Goal: Task Accomplishment & Management: Use online tool/utility

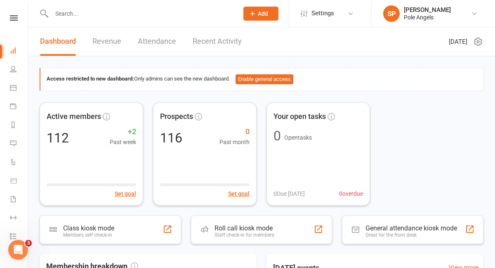
click at [206, 44] on link "Recent Activity" at bounding box center [217, 41] width 49 height 28
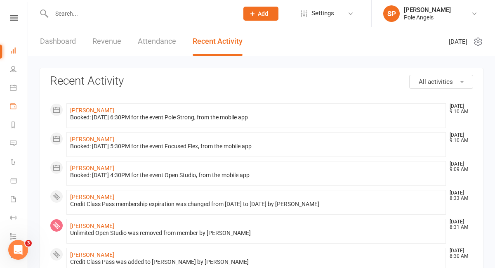
click at [17, 106] on link "Payments" at bounding box center [19, 107] width 19 height 19
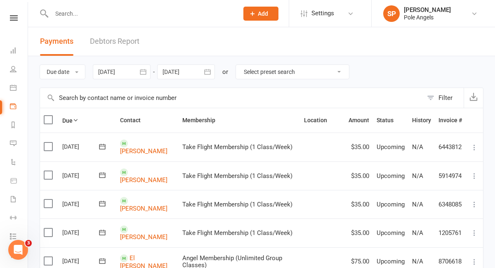
click at [257, 74] on select "Select preset search All failures All skipped payments All pending payments Suc…" at bounding box center [292, 72] width 113 height 14
select select "2"
type input "[DATE]"
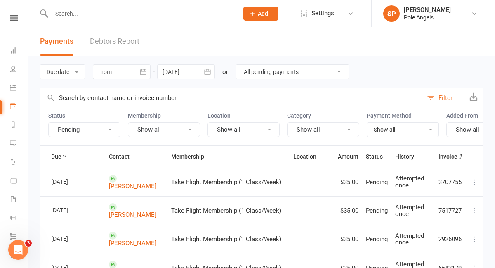
click at [272, 74] on select "All failures All skipped payments All pending payments Successful payments (las…" at bounding box center [292, 72] width 113 height 14
select select "0"
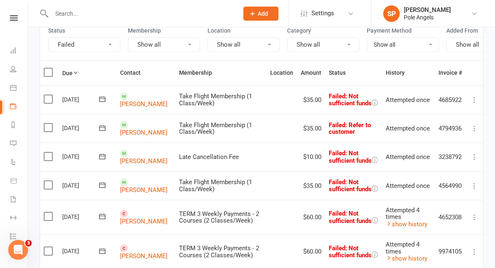
scroll to position [85, 0]
click at [475, 100] on icon at bounding box center [475, 99] width 8 height 8
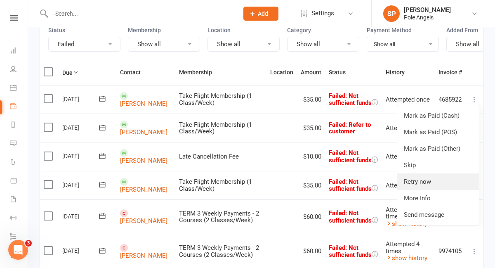
click at [412, 181] on link "Retry now" at bounding box center [439, 181] width 82 height 17
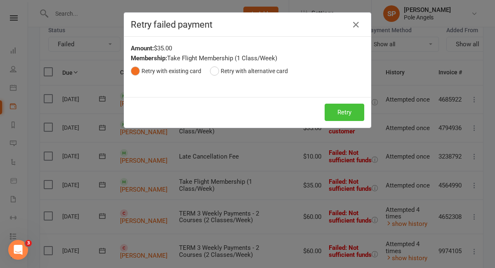
click at [346, 114] on button "Retry" at bounding box center [345, 112] width 40 height 17
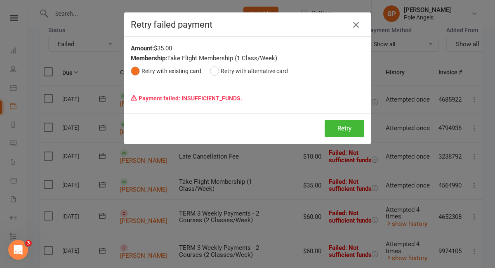
click at [354, 26] on icon "button" at bounding box center [356, 25] width 10 height 10
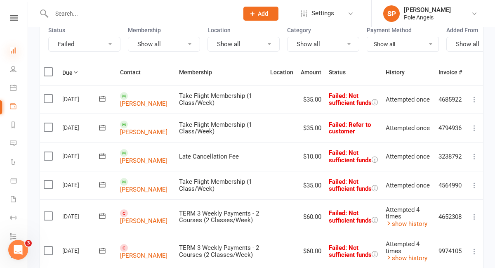
click at [15, 50] on icon at bounding box center [13, 50] width 7 height 7
